Goal: Information Seeking & Learning: Compare options

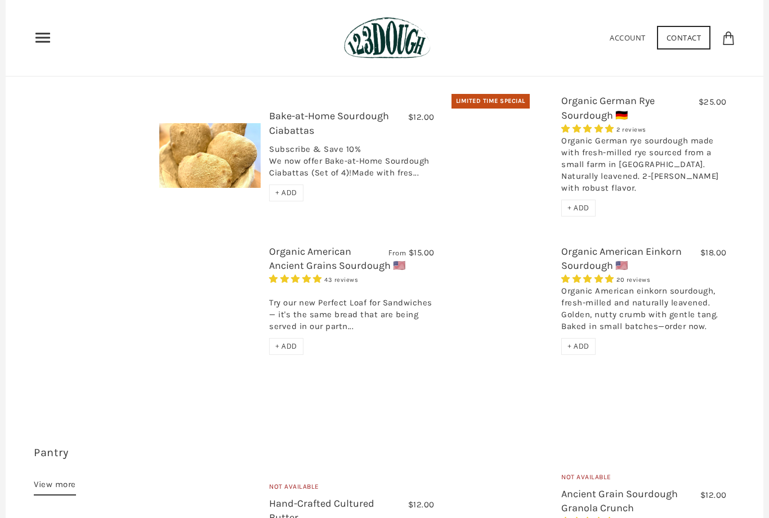
scroll to position [469, 0]
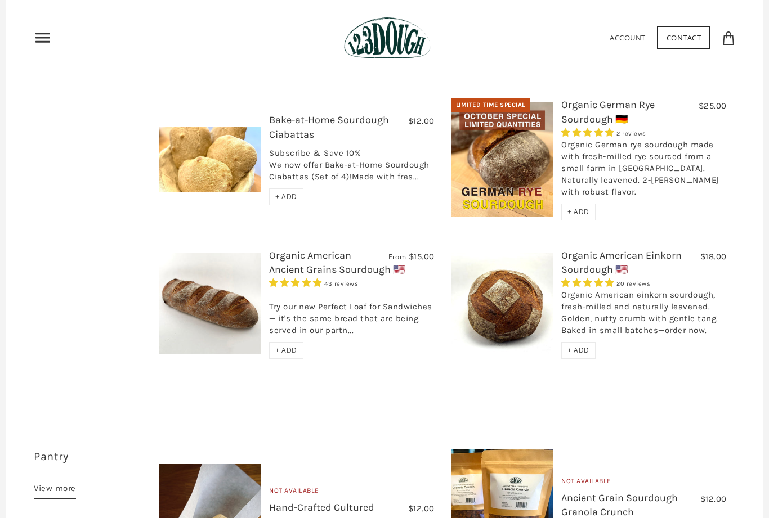
click at [599, 249] on link "Organic American Einkorn Sourdough 🇺🇸" at bounding box center [621, 262] width 120 height 26
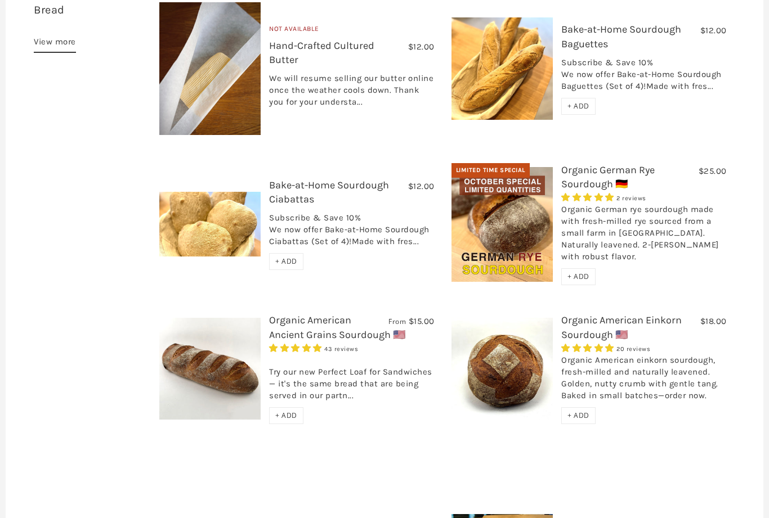
scroll to position [400, 0]
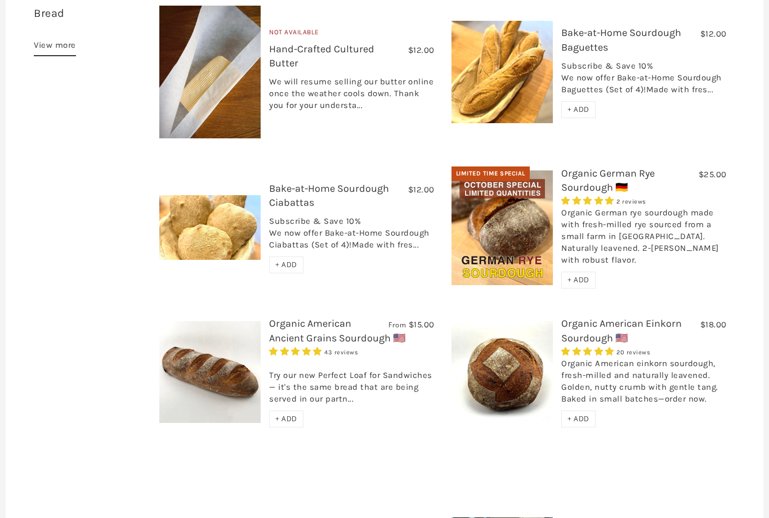
click at [584, 168] on link "Organic German Rye Sourdough 🇩🇪" at bounding box center [607, 181] width 93 height 26
